Goal: Transaction & Acquisition: Purchase product/service

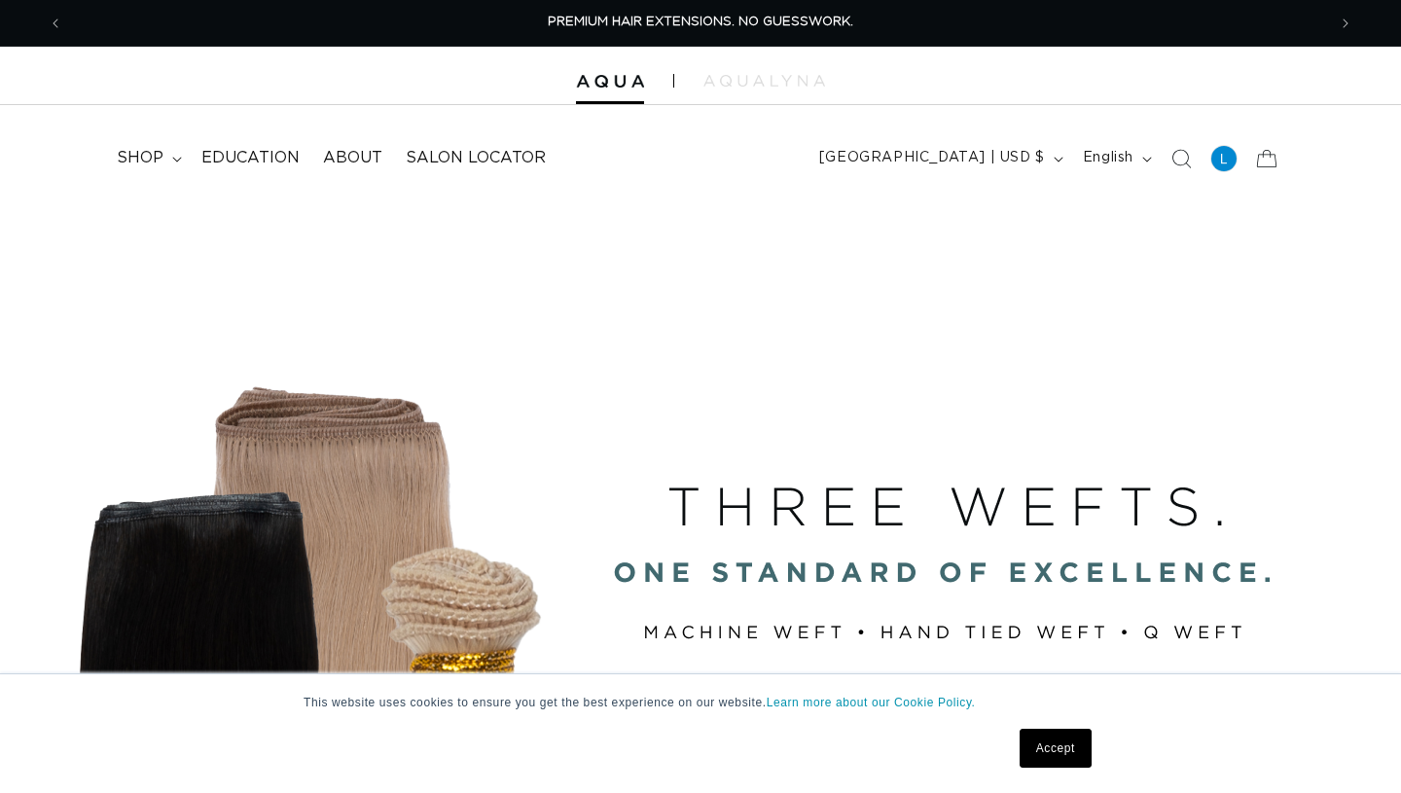
scroll to position [1909, 0]
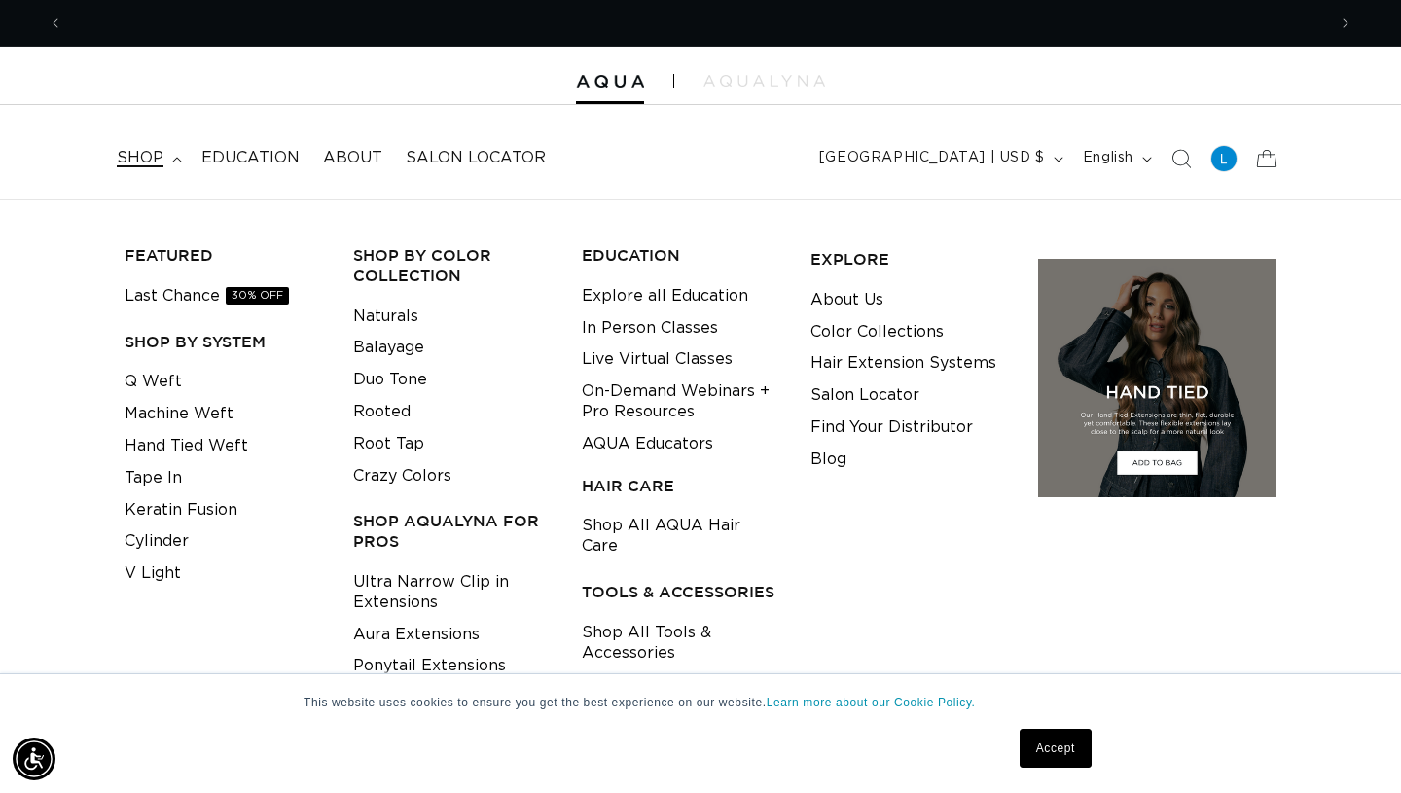
scroll to position [0, 0]
click at [171, 412] on link "Machine Weft" at bounding box center [179, 414] width 109 height 32
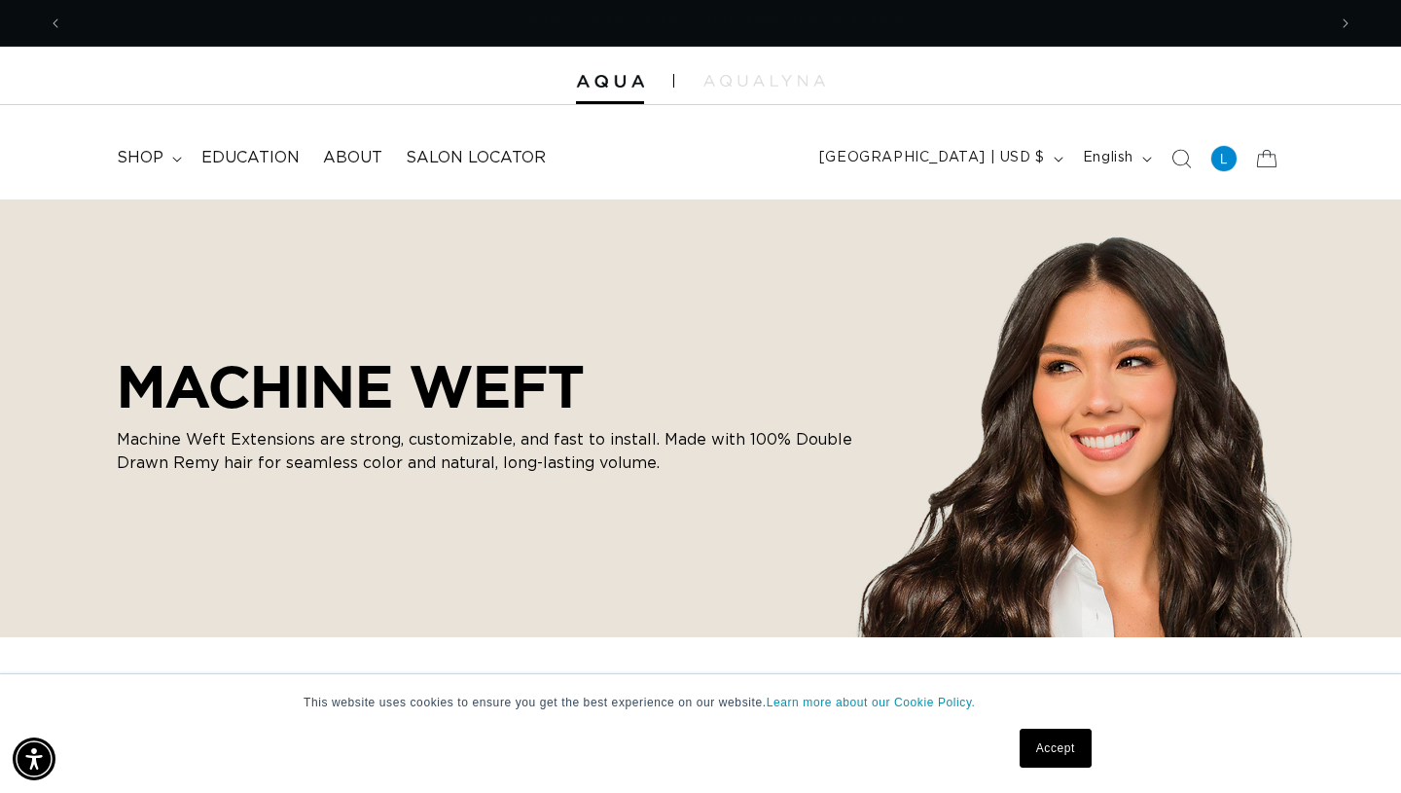
scroll to position [0, 2527]
click at [1059, 752] on link "Accept" at bounding box center [1056, 748] width 72 height 39
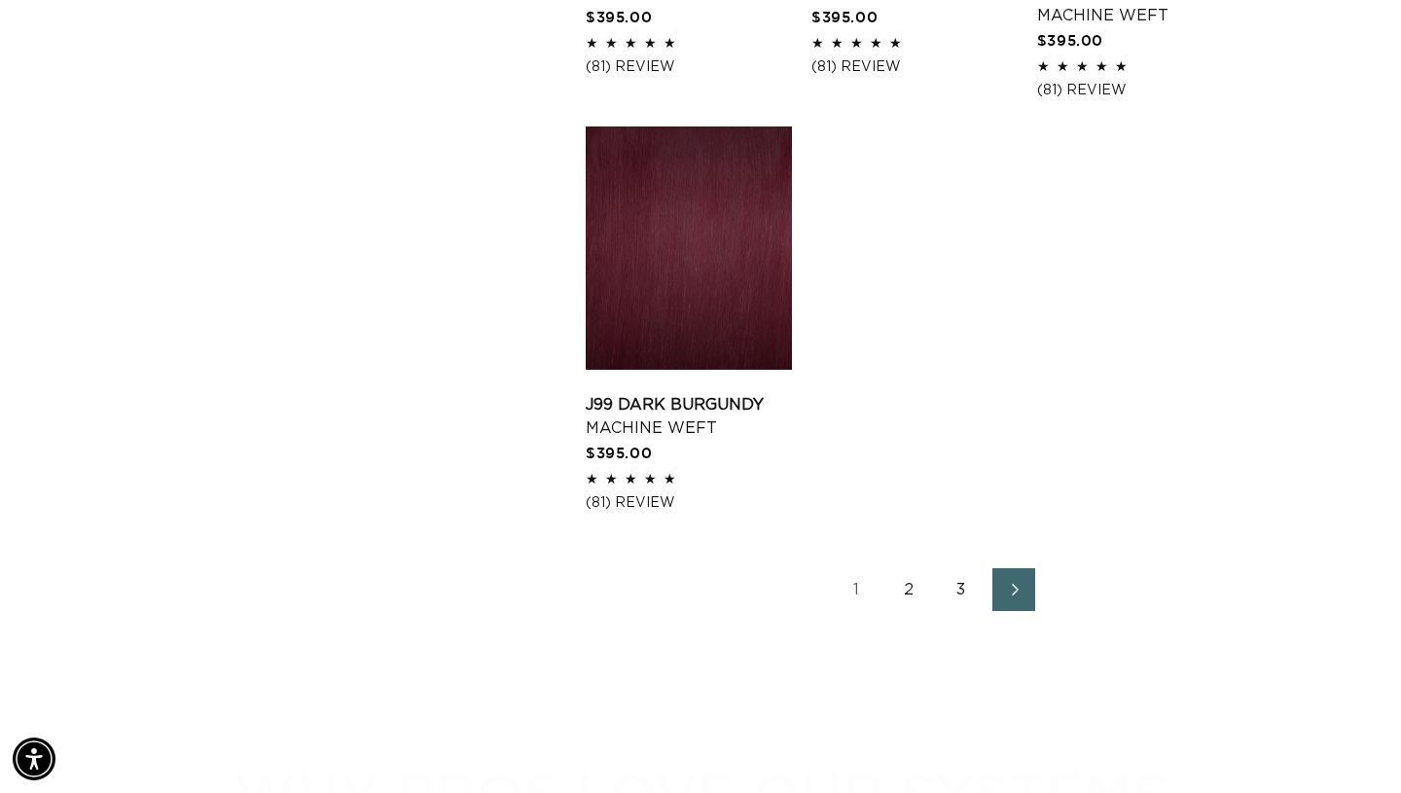
click at [905, 611] on link "2" at bounding box center [909, 589] width 43 height 43
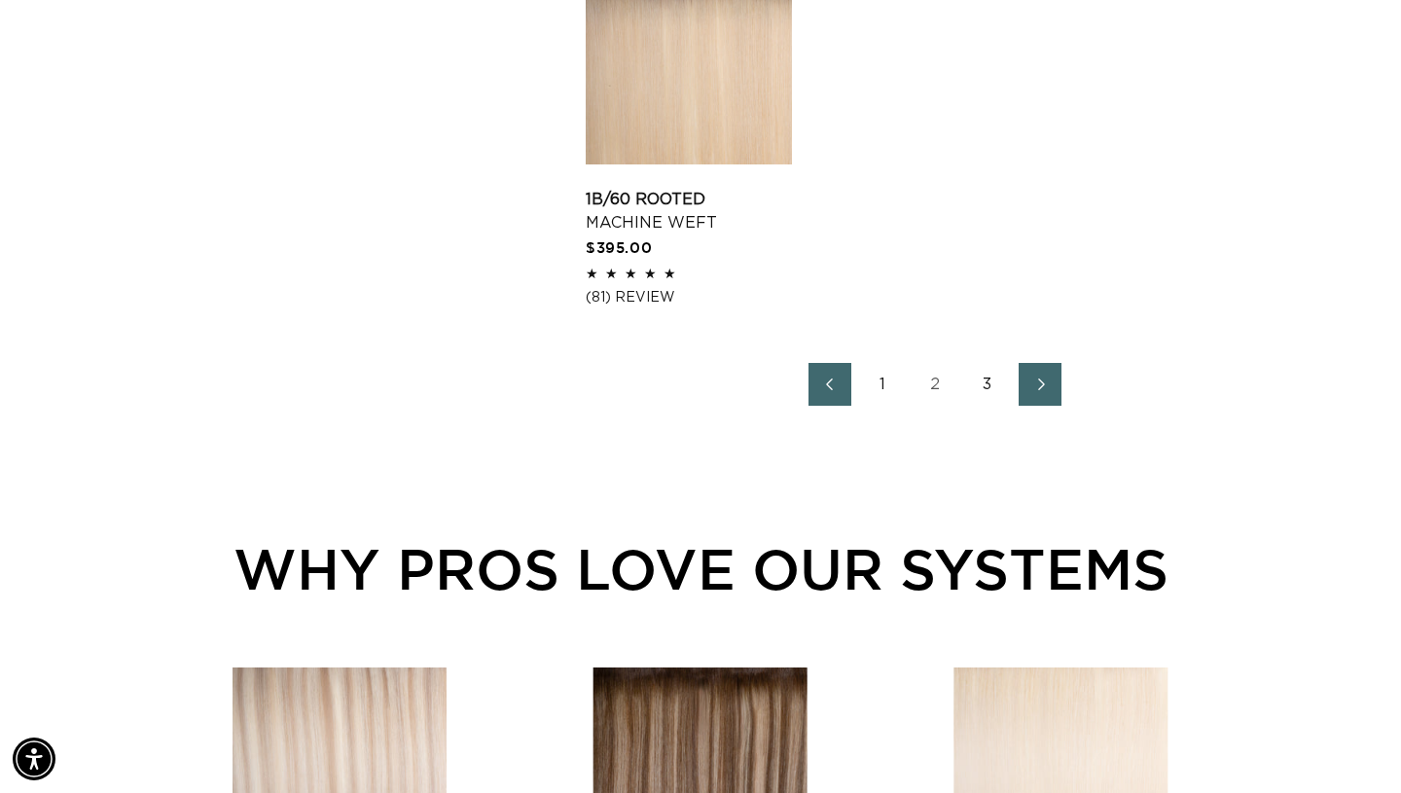
scroll to position [2875, 0]
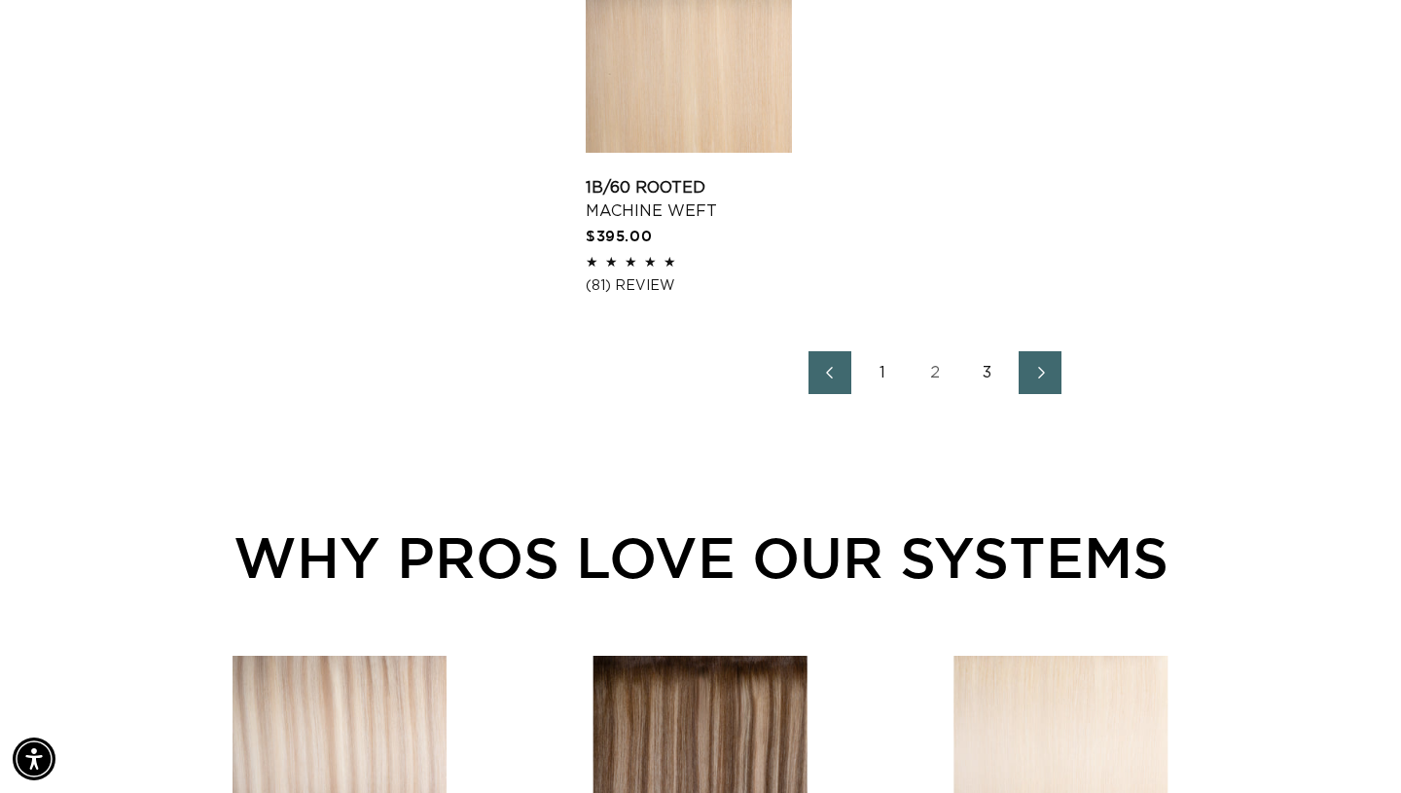
click at [990, 394] on link "3" at bounding box center [987, 372] width 43 height 43
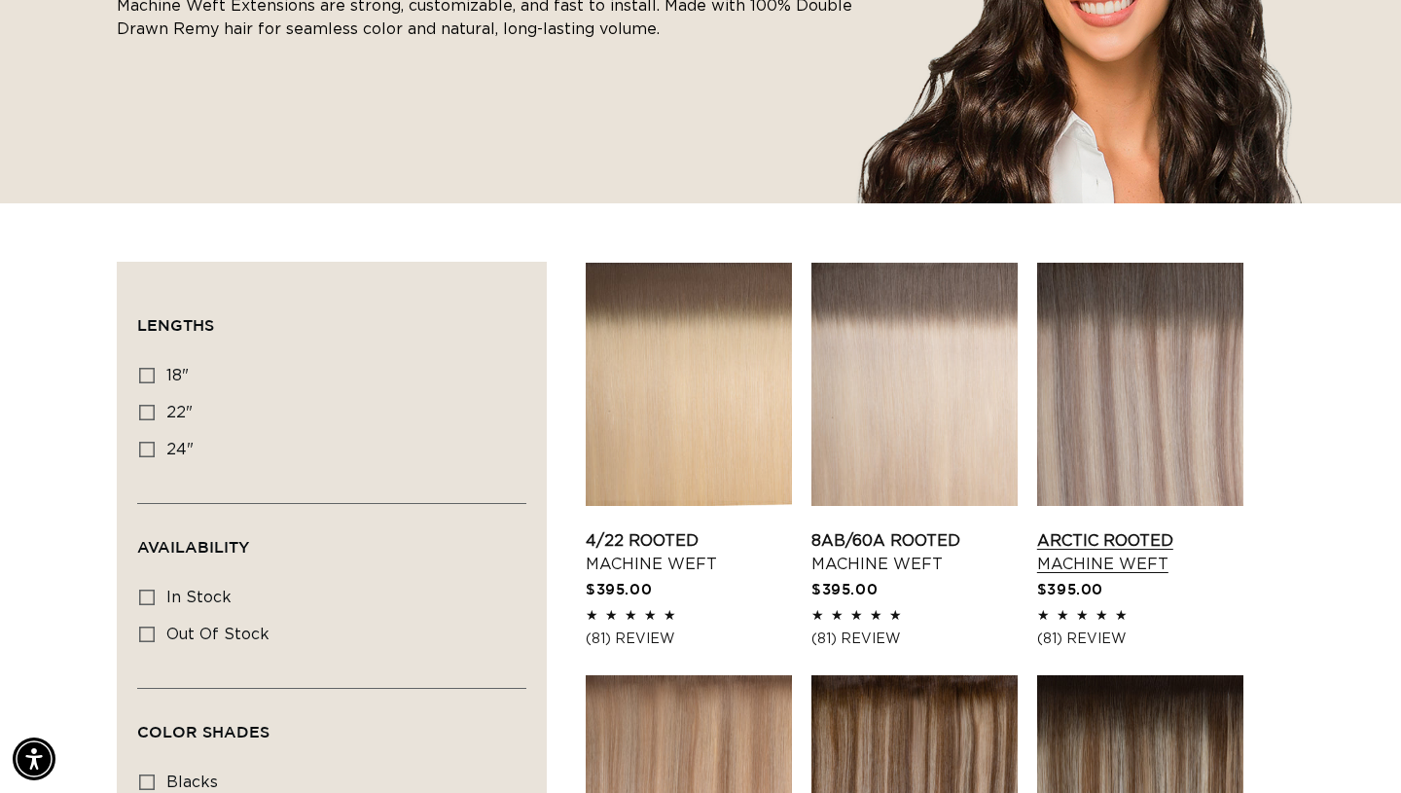
click at [1150, 529] on link "Arctic Rooted Machine Weft" at bounding box center [1140, 552] width 206 height 47
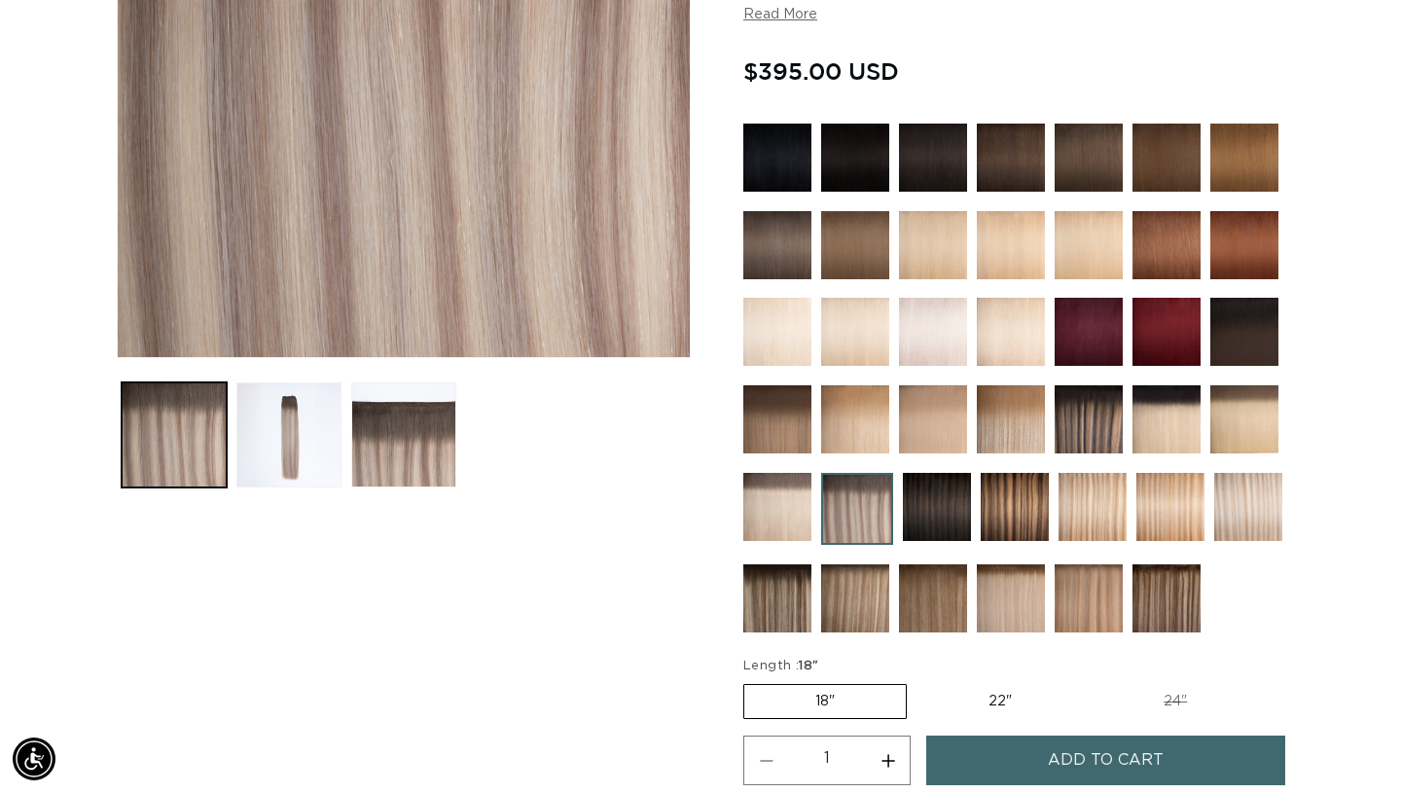
scroll to position [511, 0]
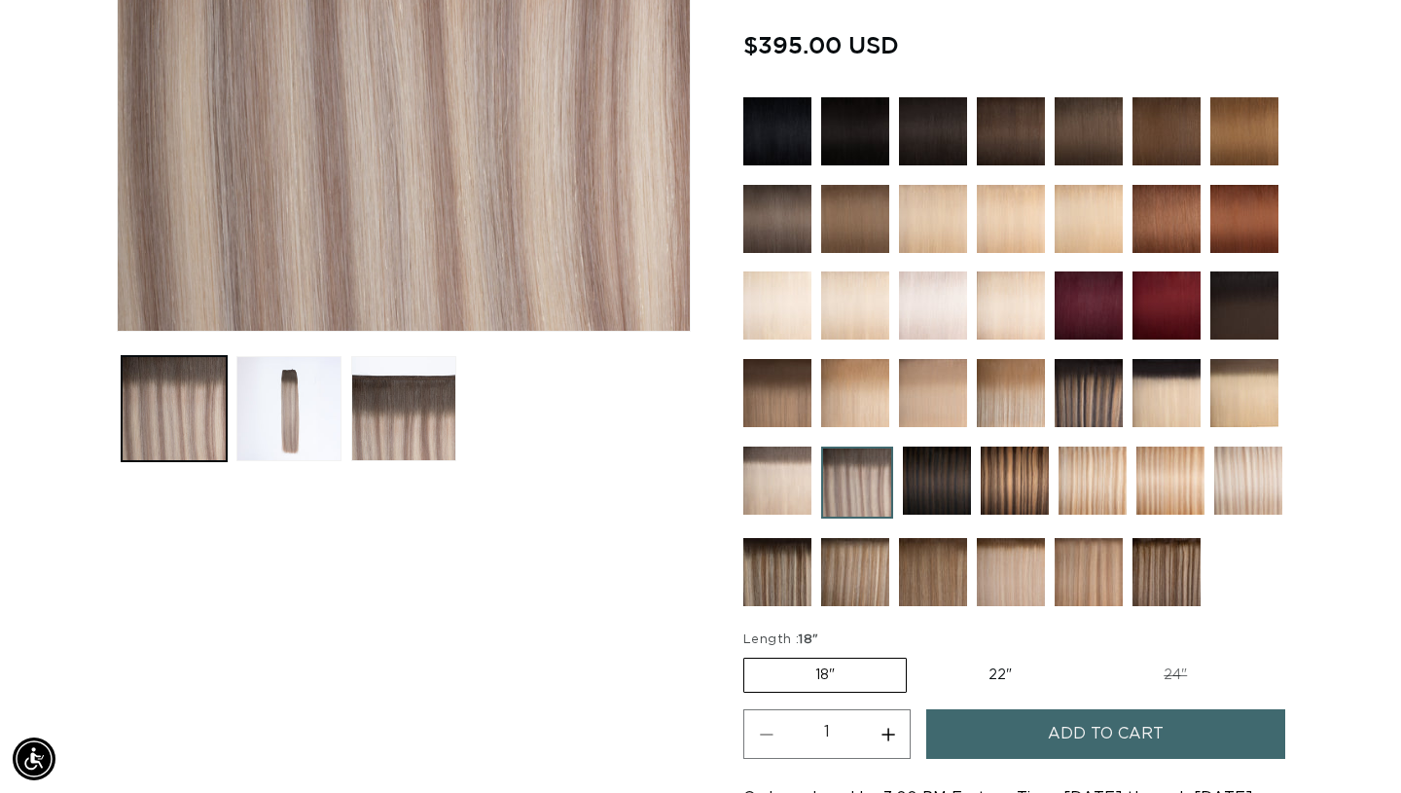
click at [1050, 728] on span "Add to cart" at bounding box center [1106, 734] width 116 height 50
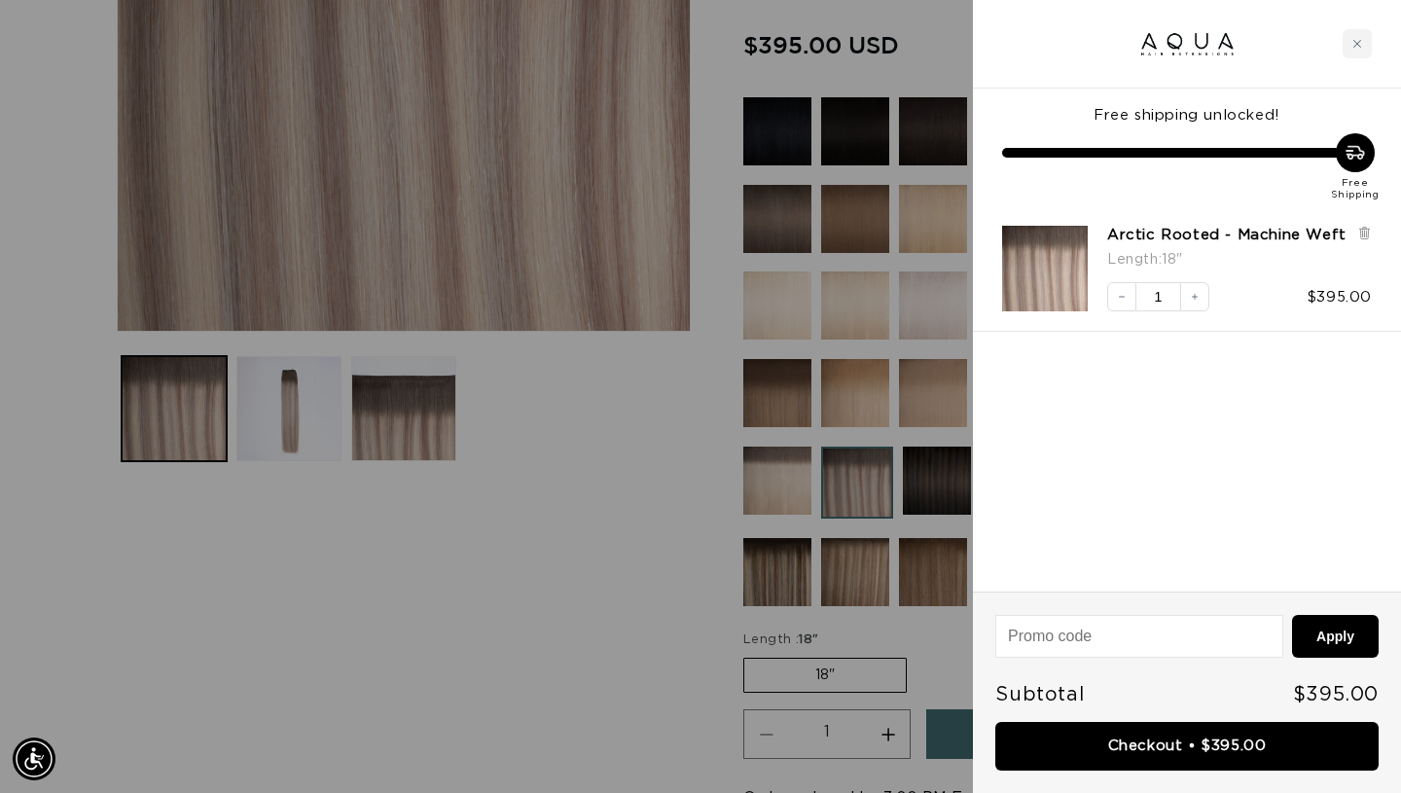
scroll to position [0, 0]
